Goal: Use online tool/utility: Utilize a website feature to perform a specific function

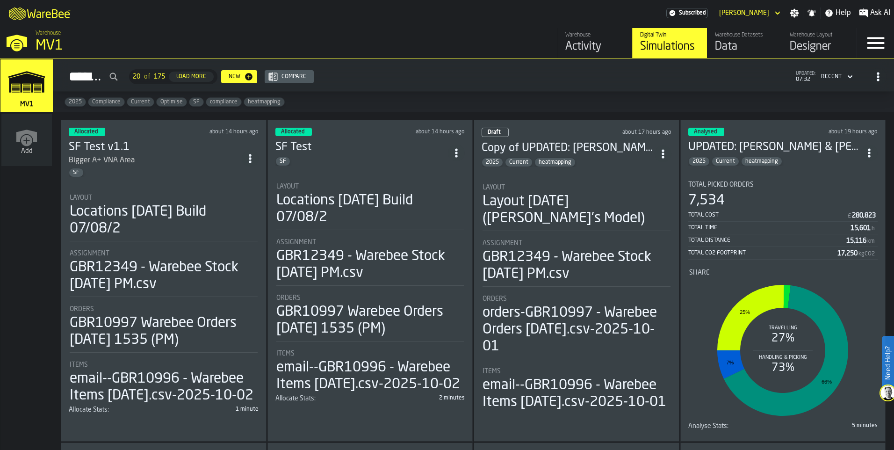
click at [363, 184] on div "Layout" at bounding box center [370, 186] width 188 height 7
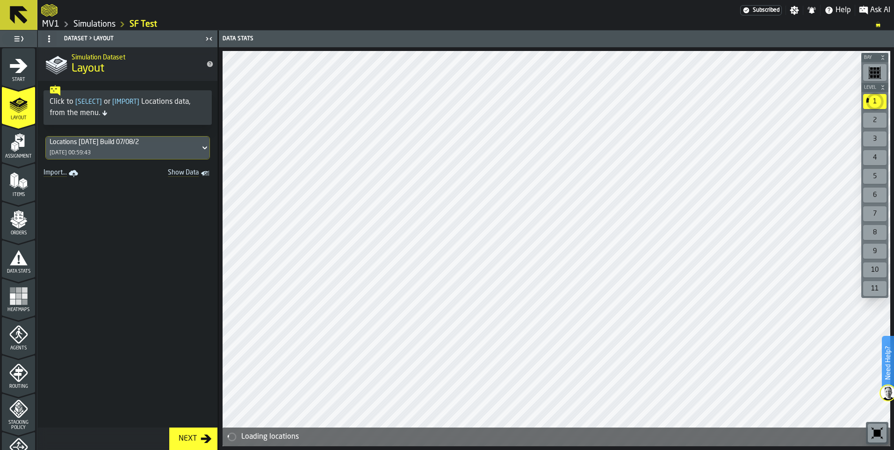
click at [11, 300] on rect "menu Heatmaps" at bounding box center [13, 302] width 6 height 6
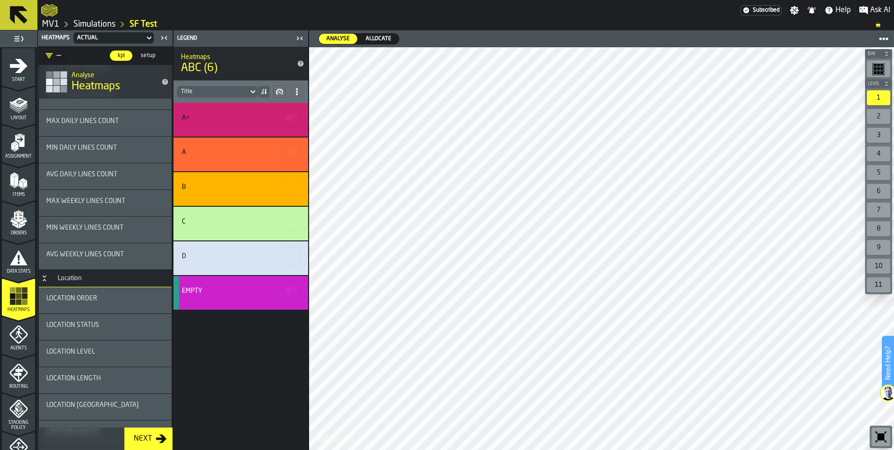
scroll to position [496, 0]
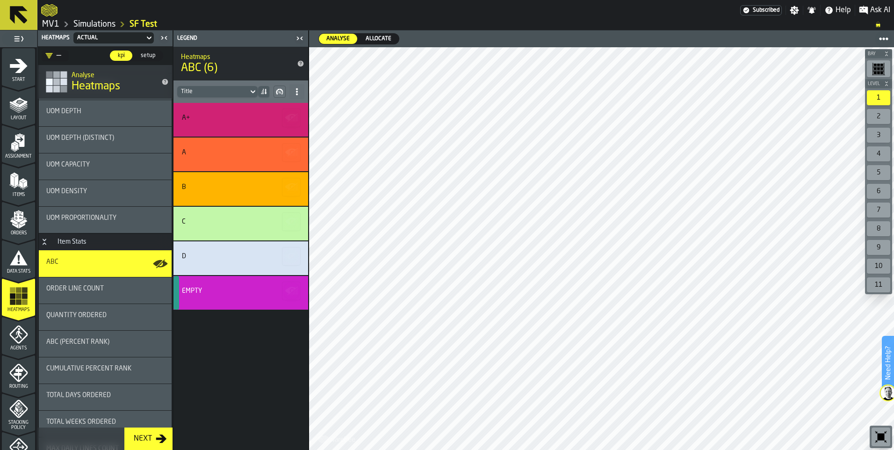
click at [42, 242] on icon "Button-Item Stats-open" at bounding box center [44, 241] width 7 height 7
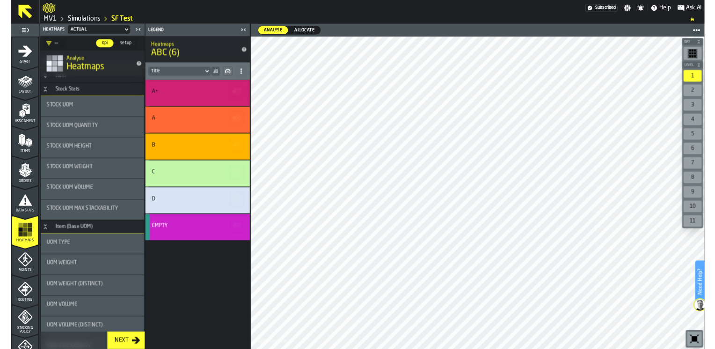
scroll to position [0, 0]
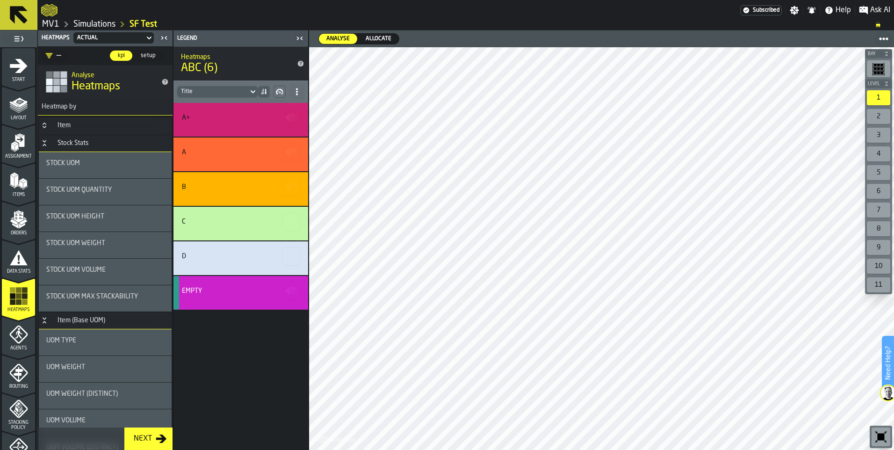
click at [44, 126] on icon "Button-Item-closed" at bounding box center [44, 125] width 7 height 7
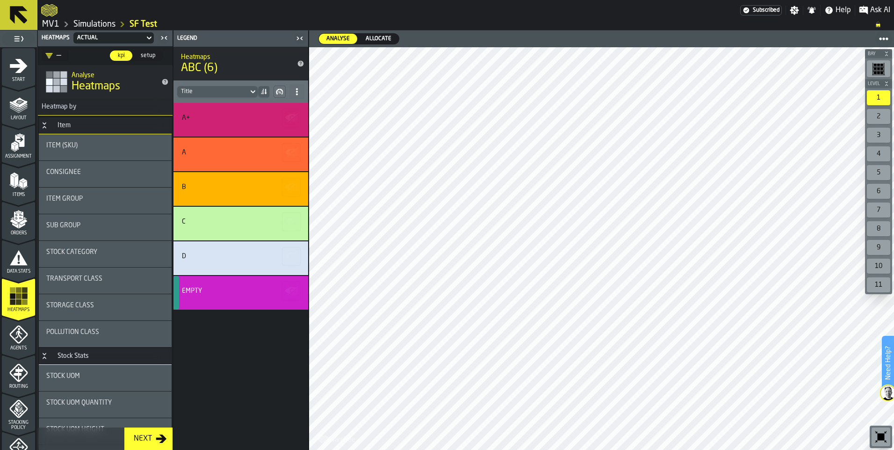
click at [77, 171] on span "Consignee" at bounding box center [63, 171] width 35 height 7
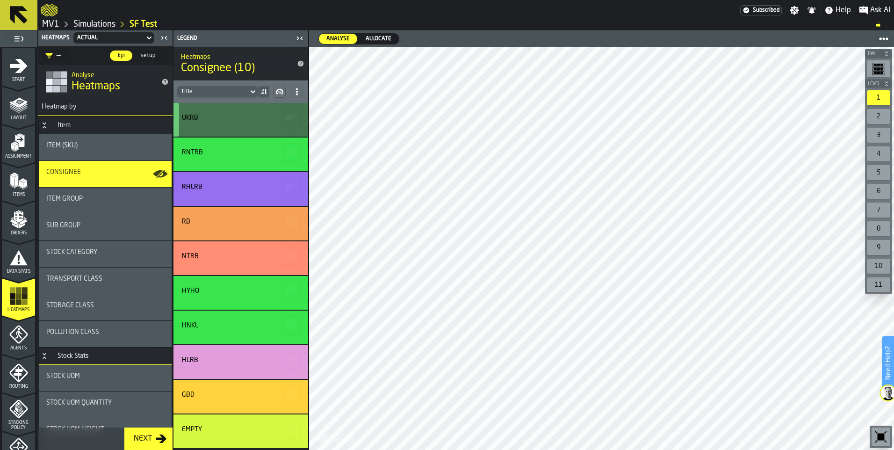
click at [227, 126] on div "UKRB" at bounding box center [241, 120] width 135 height 34
click at [231, 124] on div "UKRB" at bounding box center [239, 119] width 115 height 11
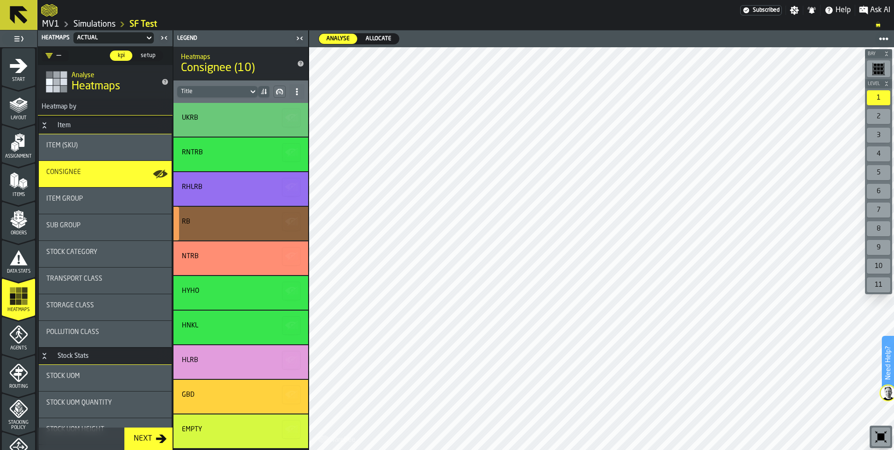
click at [228, 218] on div "RB" at bounding box center [239, 221] width 115 height 7
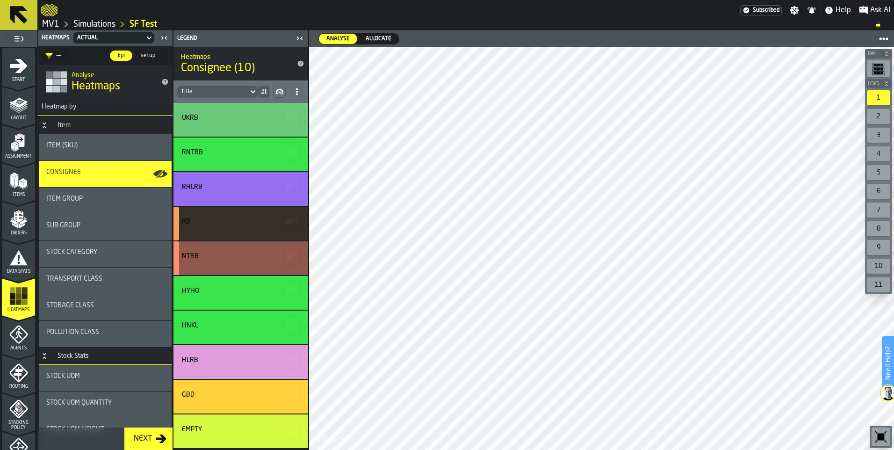
click at [238, 261] on div "NTRB" at bounding box center [239, 258] width 115 height 11
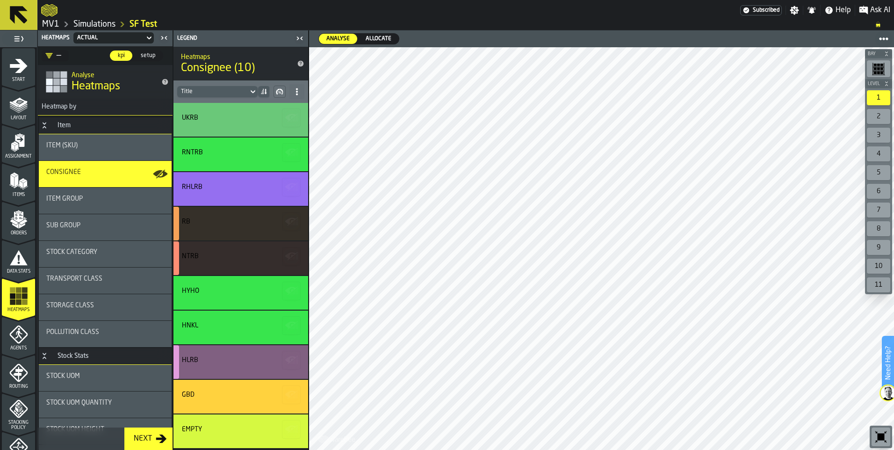
click at [257, 362] on div "HLRB" at bounding box center [239, 359] width 115 height 7
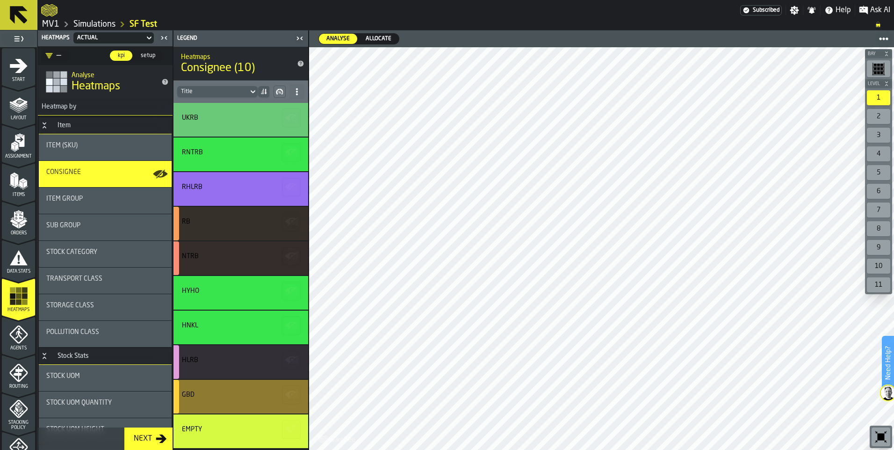
click at [253, 395] on div "GBD" at bounding box center [239, 394] width 115 height 7
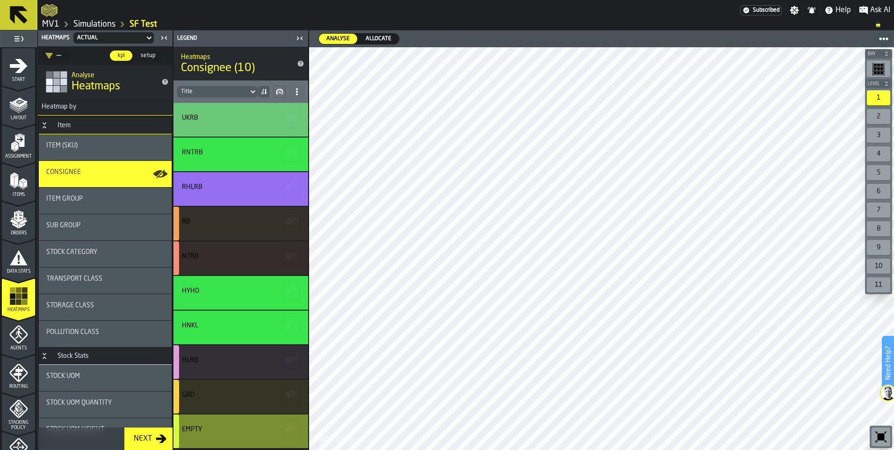
click at [248, 433] on div "Empty" at bounding box center [239, 431] width 115 height 11
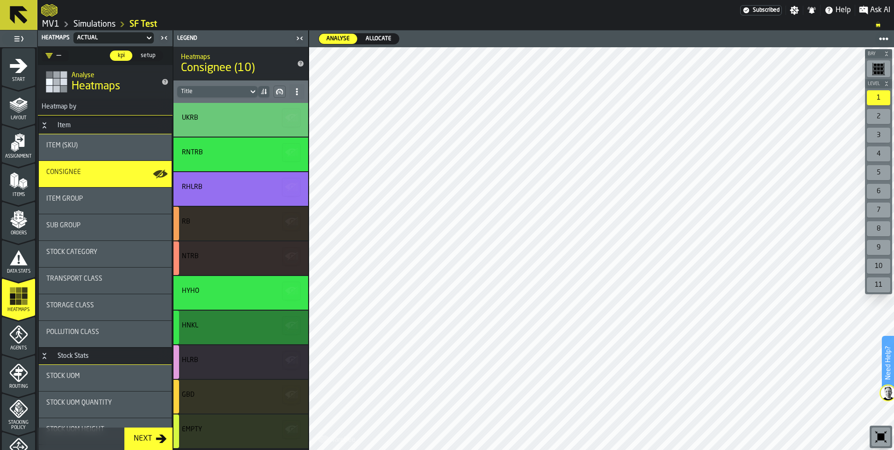
click at [231, 332] on div "HNKL" at bounding box center [239, 327] width 115 height 11
click at [887, 39] on circle at bounding box center [887, 39] width 4 height 4
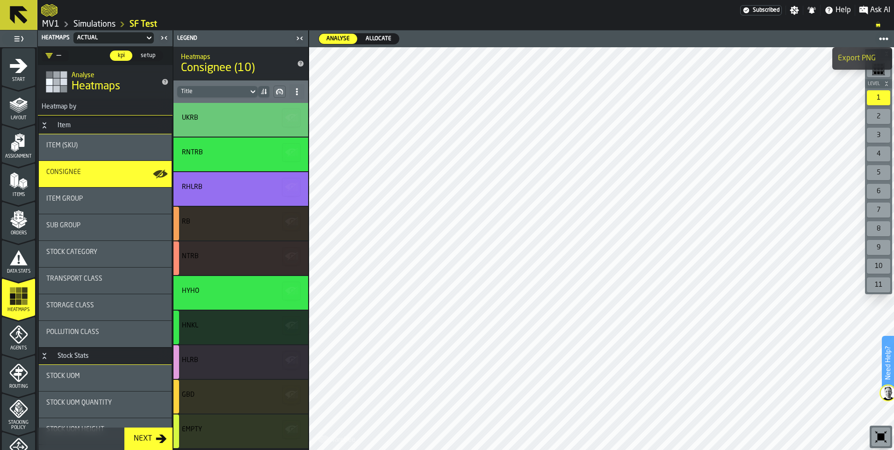
click at [858, 57] on span "Export PNG" at bounding box center [857, 58] width 38 height 11
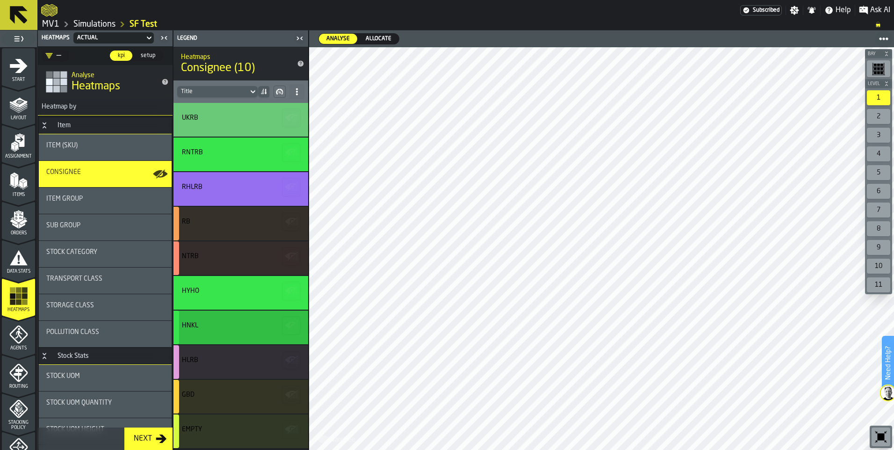
click at [204, 324] on div "HNKL" at bounding box center [239, 325] width 115 height 7
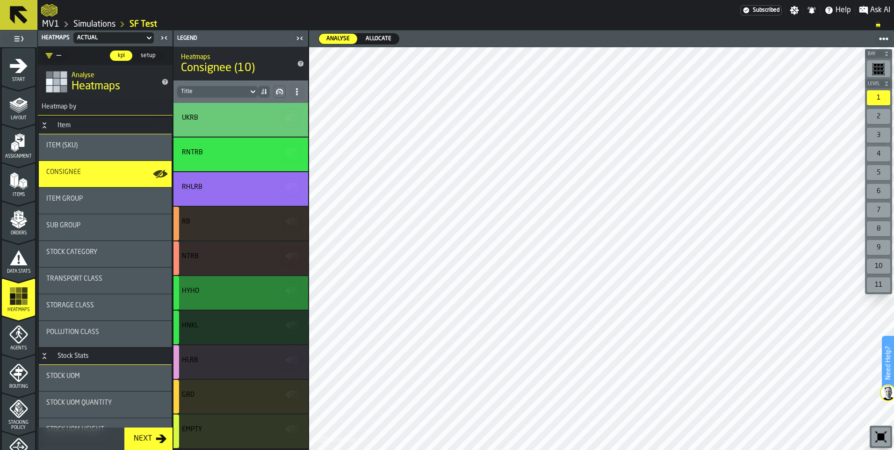
click at [204, 289] on div "HYHO" at bounding box center [239, 290] width 115 height 7
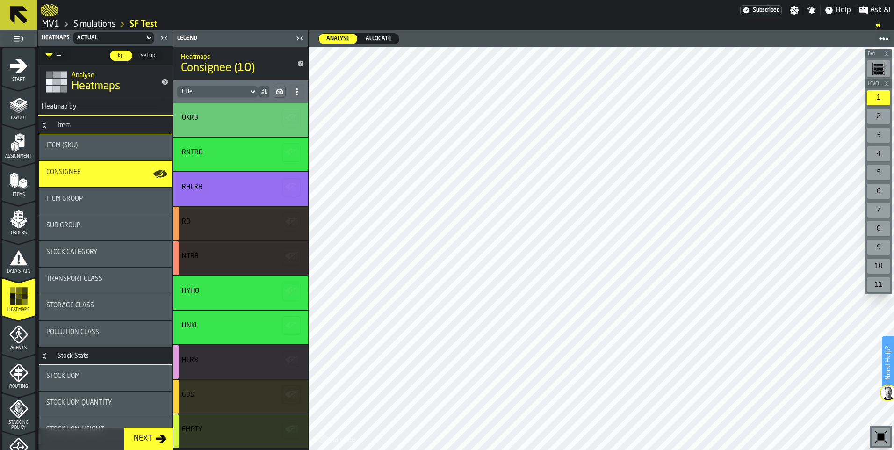
click at [217, 188] on div "RHLRB" at bounding box center [239, 186] width 115 height 7
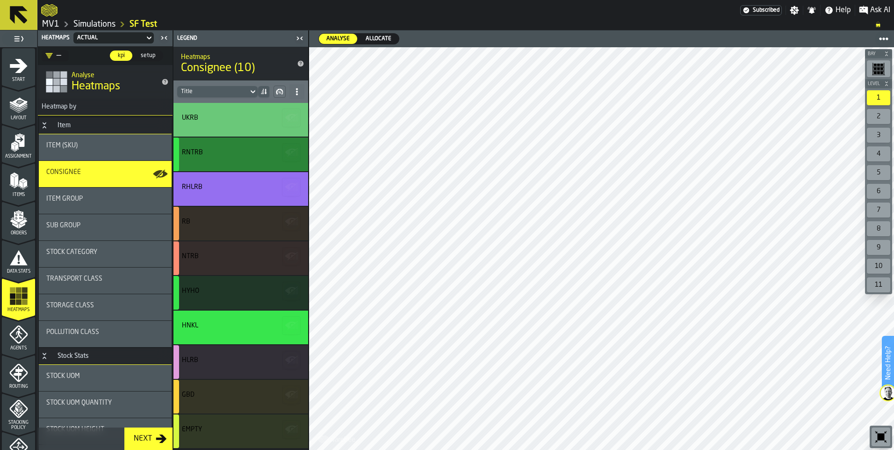
click at [218, 155] on div "RNTRB" at bounding box center [239, 152] width 115 height 7
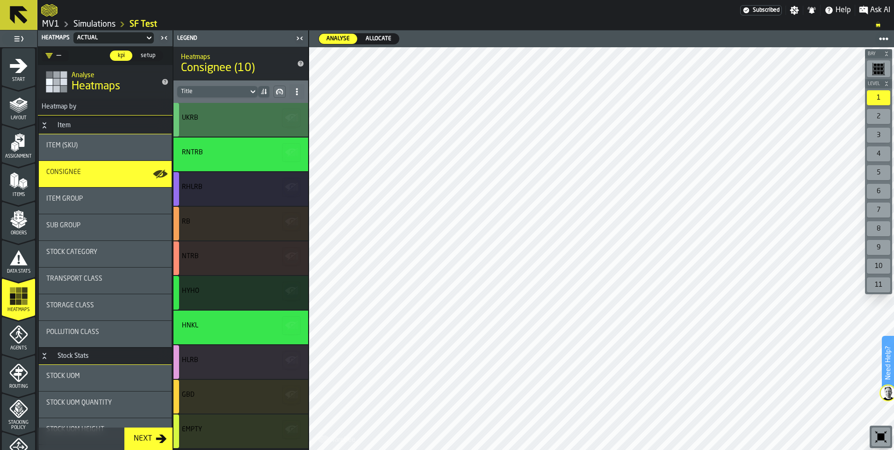
click at [217, 124] on div "UKRB" at bounding box center [239, 119] width 115 height 11
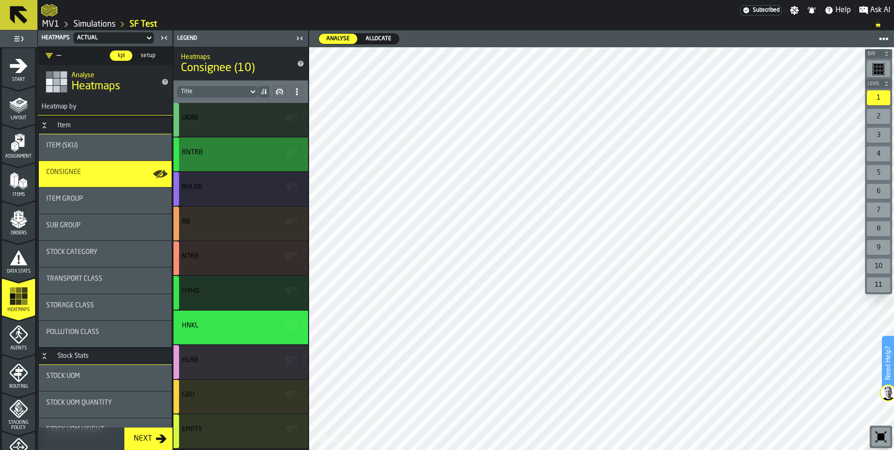
click at [234, 162] on div "RNTRB" at bounding box center [241, 154] width 135 height 34
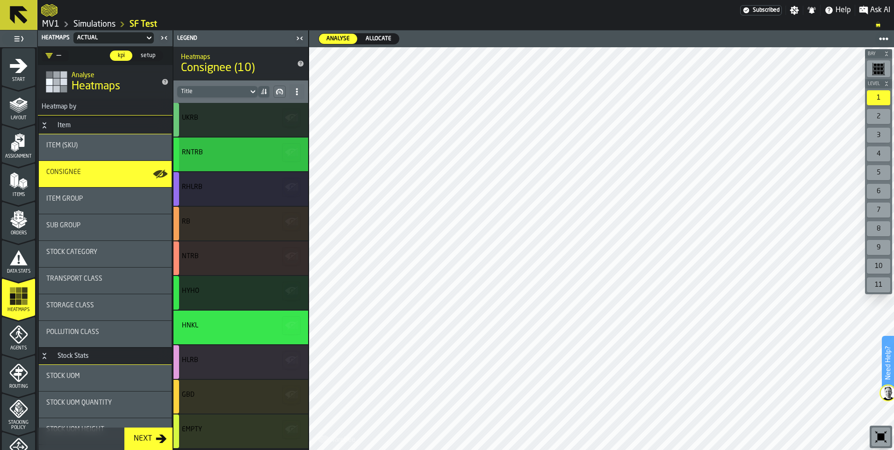
click at [224, 151] on div "RNTRB" at bounding box center [239, 152] width 115 height 7
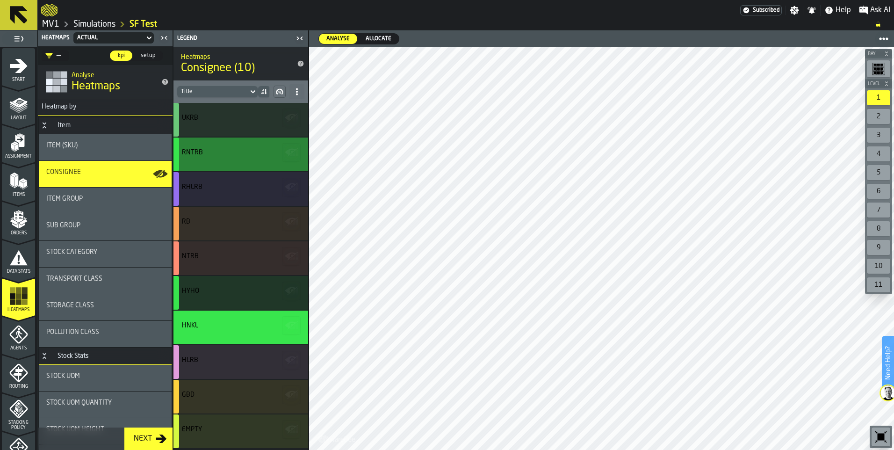
click at [223, 155] on div "RNTRB" at bounding box center [239, 152] width 115 height 7
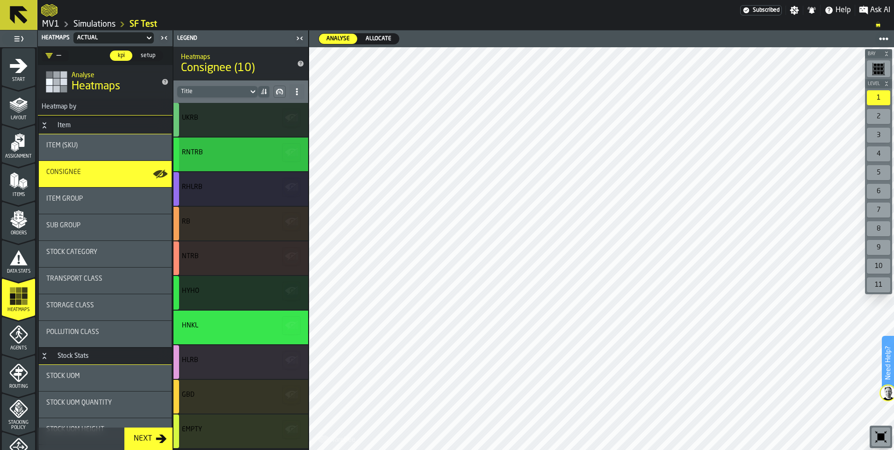
click at [211, 152] on div "RNTRB" at bounding box center [239, 152] width 115 height 7
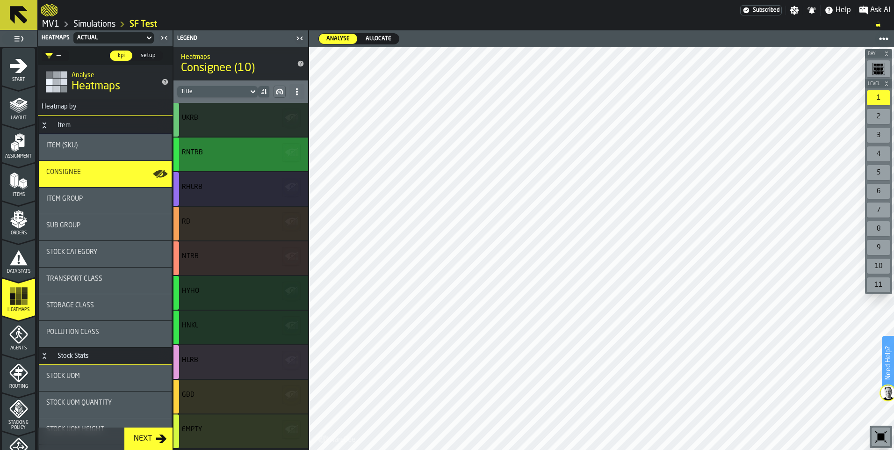
click at [232, 149] on div "RNTRB" at bounding box center [239, 152] width 115 height 7
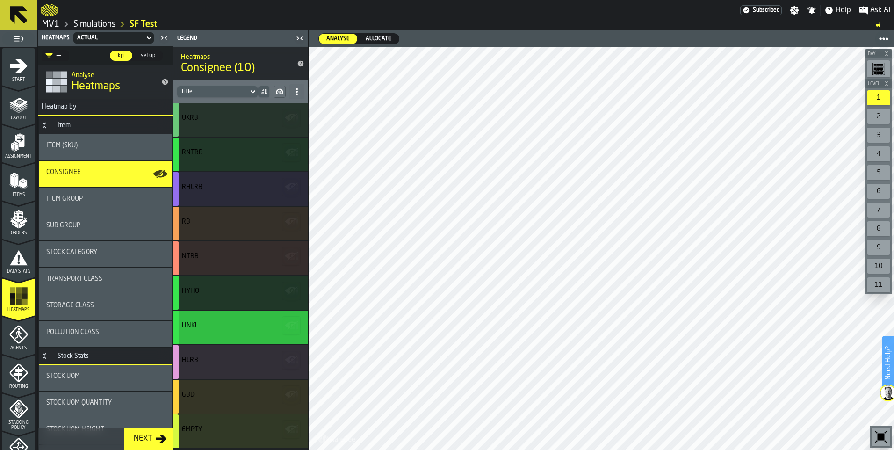
click at [234, 328] on div "HNKL" at bounding box center [239, 325] width 115 height 7
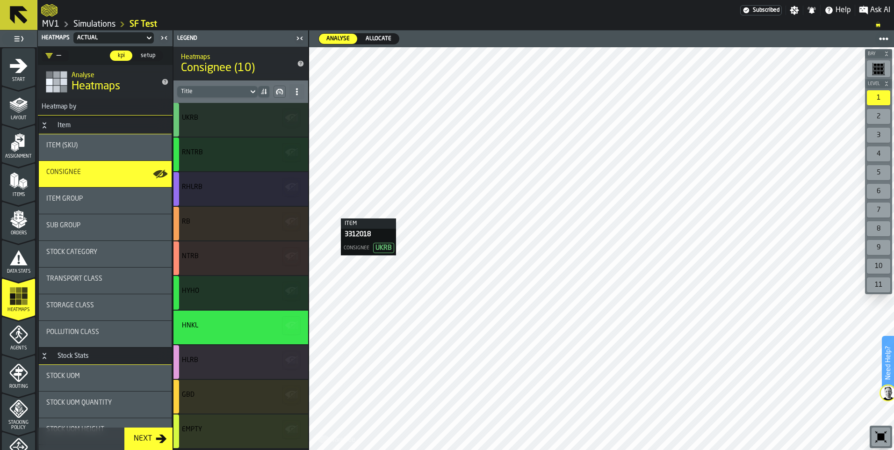
click at [22, 124] on icon "menu Layout" at bounding box center [18, 124] width 33 height 9
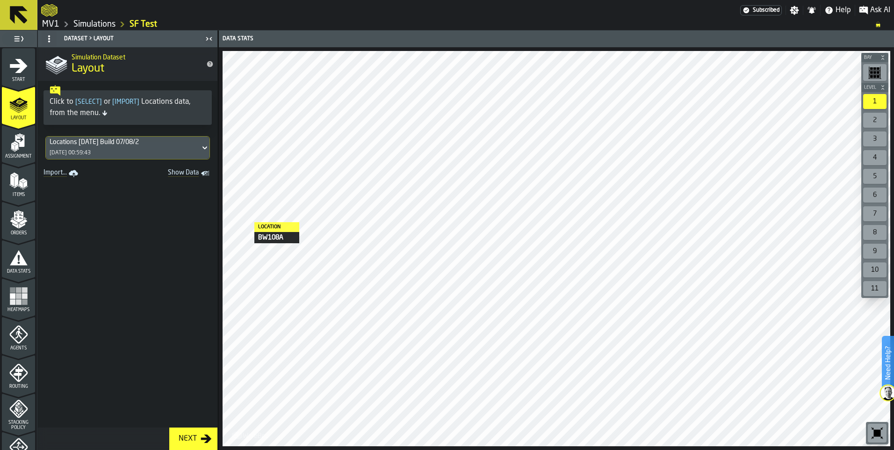
click at [18, 148] on icon "menu Assignment" at bounding box center [18, 142] width 19 height 19
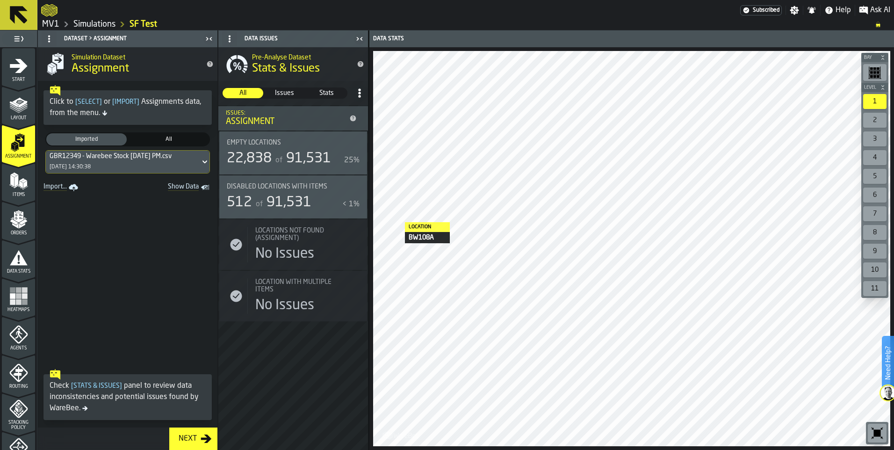
click at [324, 92] on span "Stats" at bounding box center [327, 92] width 40 height 9
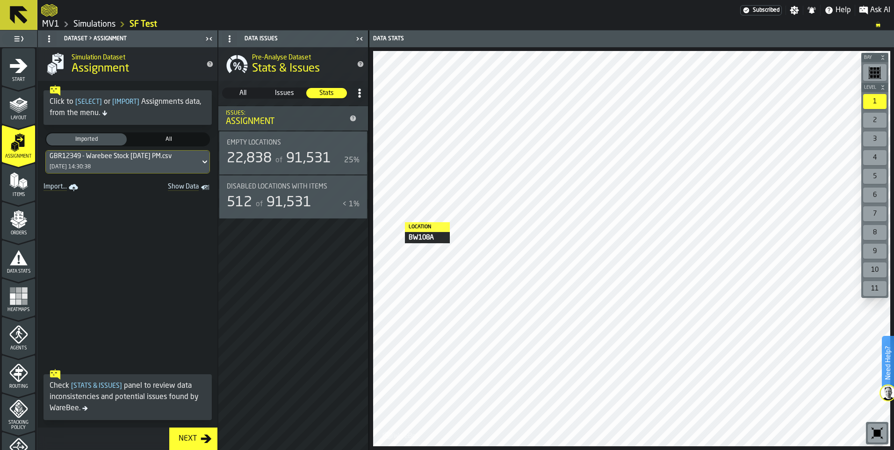
click at [283, 94] on span "Issues" at bounding box center [285, 92] width 40 height 9
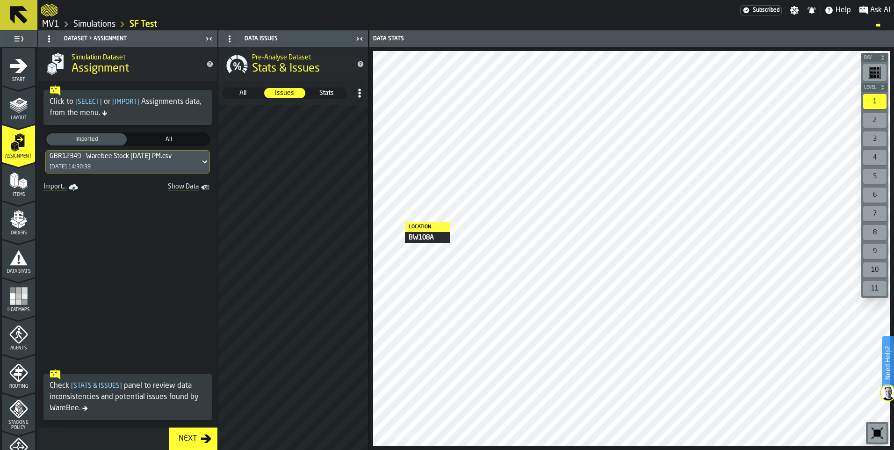
click at [327, 90] on span "Stats" at bounding box center [327, 92] width 40 height 9
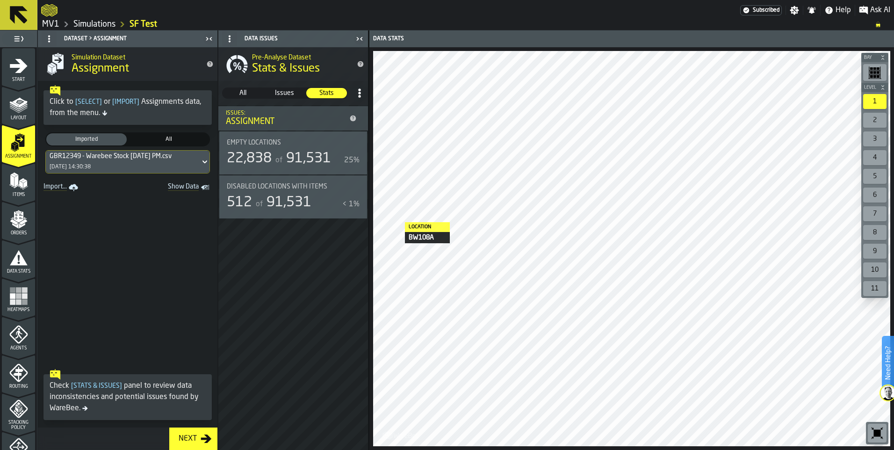
click at [17, 188] on icon "menu Items" at bounding box center [18, 181] width 19 height 19
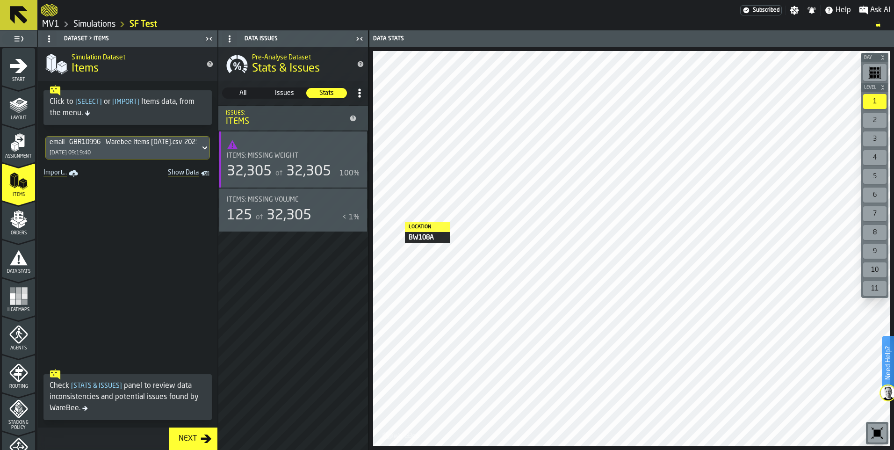
click at [253, 90] on span "All" at bounding box center [243, 92] width 40 height 9
